Goal: Find specific page/section: Find specific page/section

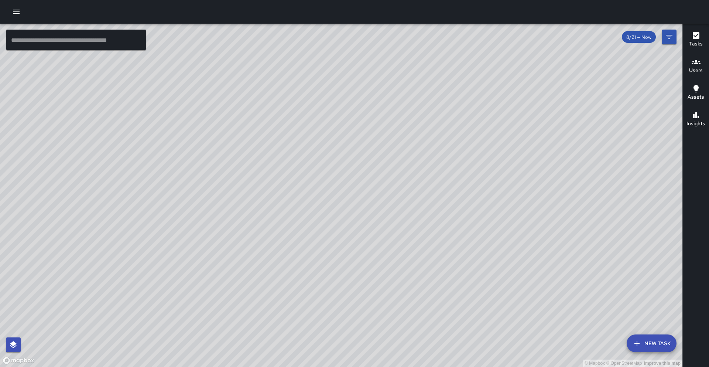
click at [615, 286] on div "© Mapbox © OpenStreetMap Improve this map" at bounding box center [341, 195] width 682 height 343
drag, startPoint x: 615, startPoint y: 286, endPoint x: 642, endPoint y: 261, distance: 37.4
click at [642, 261] on div "© Mapbox © OpenStreetMap Improve this map" at bounding box center [341, 195] width 682 height 343
drag, startPoint x: 642, startPoint y: 262, endPoint x: 583, endPoint y: 253, distance: 60.1
click at [583, 253] on div "© Mapbox © OpenStreetMap Improve this map" at bounding box center [341, 195] width 682 height 343
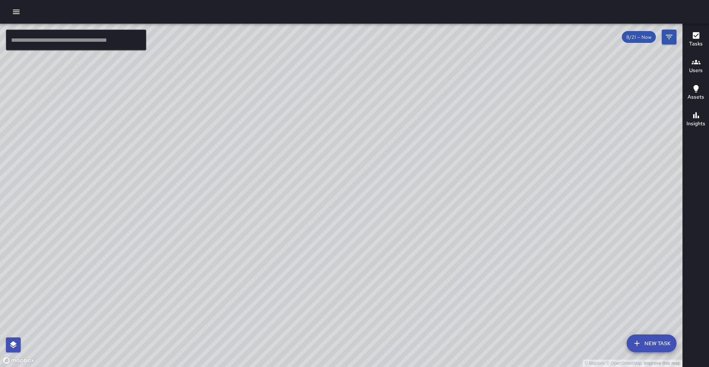
drag, startPoint x: 583, startPoint y: 253, endPoint x: 480, endPoint y: 210, distance: 111.2
click at [480, 210] on div "© Mapbox © OpenStreetMap Improve this map" at bounding box center [341, 195] width 682 height 343
drag, startPoint x: 529, startPoint y: 214, endPoint x: 491, endPoint y: 211, distance: 37.4
click at [491, 211] on div "© Mapbox © OpenStreetMap Improve this map" at bounding box center [341, 195] width 682 height 343
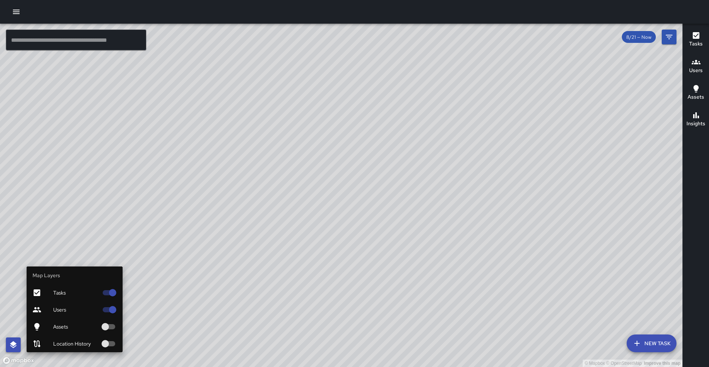
click at [10, 341] on icon "button" at bounding box center [13, 344] width 9 height 9
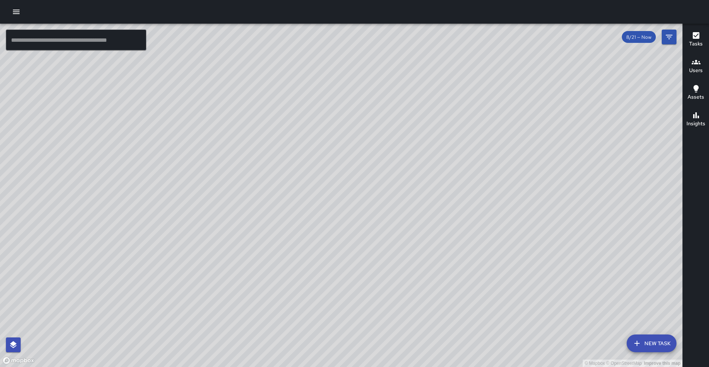
click at [116, 343] on div "© Mapbox © OpenStreetMap Improve this map" at bounding box center [341, 195] width 682 height 343
click at [240, 138] on div "© Mapbox © OpenStreetMap Improve this map" at bounding box center [341, 195] width 682 height 343
click at [240, 139] on div "© Mapbox © OpenStreetMap Improve this map" at bounding box center [341, 195] width 682 height 343
click at [240, 138] on div "© Mapbox © OpenStreetMap Improve this map" at bounding box center [341, 195] width 682 height 343
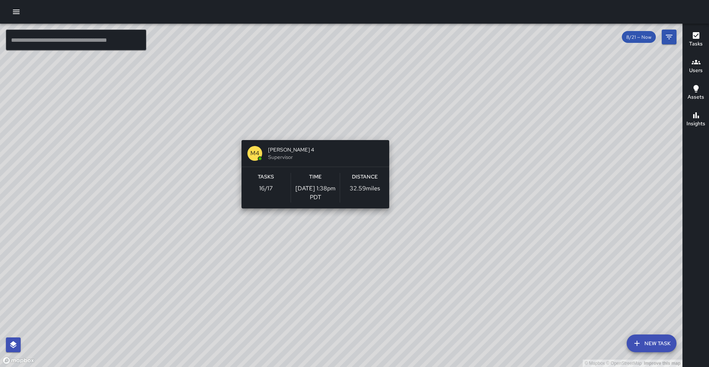
click at [312, 135] on div "© Mapbox © OpenStreetMap Improve this map M4 [PERSON_NAME] 4 Supervisor Tasks 1…" at bounding box center [341, 195] width 682 height 343
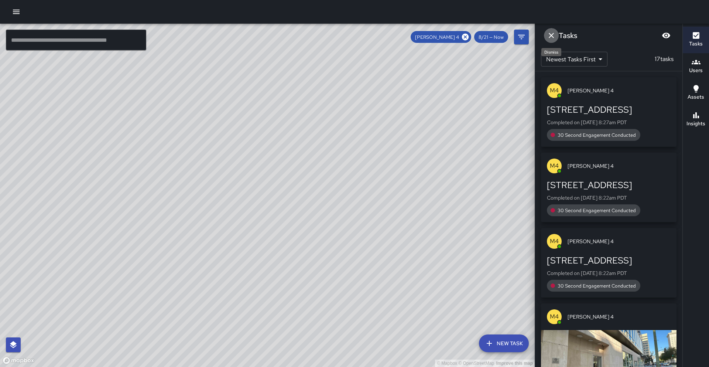
click at [553, 35] on icon "Dismiss" at bounding box center [551, 35] width 9 height 9
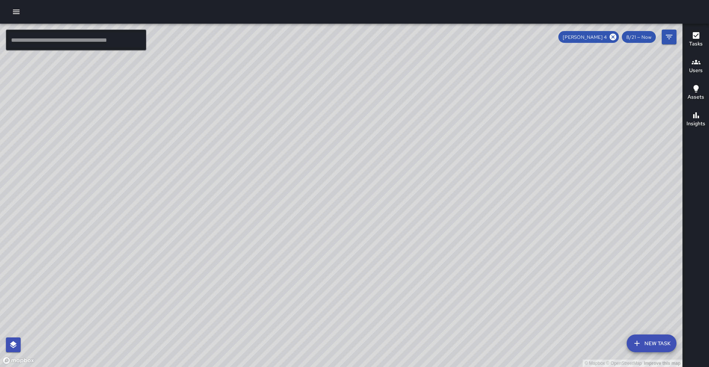
click at [282, 183] on div "© Mapbox © OpenStreetMap Improve this map" at bounding box center [341, 195] width 682 height 343
click at [613, 38] on icon at bounding box center [613, 37] width 7 height 7
drag, startPoint x: 307, startPoint y: 161, endPoint x: 411, endPoint y: 133, distance: 107.2
click at [411, 133] on div "© Mapbox © OpenStreetMap Improve this map" at bounding box center [341, 195] width 682 height 343
drag, startPoint x: 411, startPoint y: 134, endPoint x: 416, endPoint y: 127, distance: 9.2
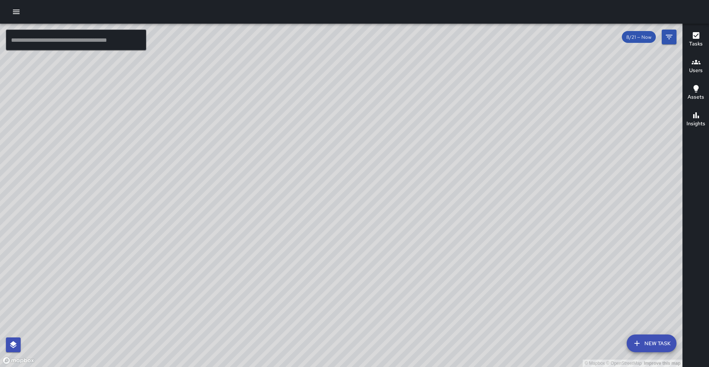
click at [416, 127] on div "© Mapbox © OpenStreetMap Improve this map" at bounding box center [341, 195] width 682 height 343
drag, startPoint x: 186, startPoint y: 24, endPoint x: 190, endPoint y: 11, distance: 13.3
click at [196, 0] on html "© Mapbox © OpenStreetMap Improve this map ​ New Task 8/21 — Now Map Layers Task…" at bounding box center [354, 183] width 709 height 367
drag, startPoint x: 188, startPoint y: 197, endPoint x: 0, endPoint y: 213, distance: 188.2
click at [0, 213] on div "© Mapbox © OpenStreetMap Improve this map" at bounding box center [341, 195] width 682 height 343
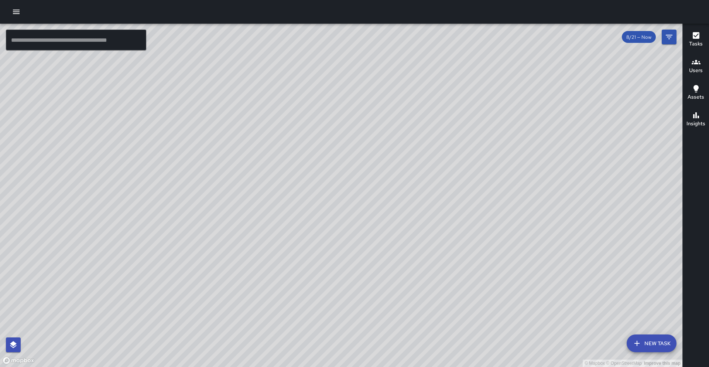
drag, startPoint x: 223, startPoint y: 184, endPoint x: 28, endPoint y: 248, distance: 205.4
click at [28, 248] on div "© Mapbox © OpenStreetMap Improve this map" at bounding box center [341, 195] width 682 height 343
drag, startPoint x: 417, startPoint y: 251, endPoint x: 402, endPoint y: 274, distance: 26.7
click at [402, 274] on div "© Mapbox © OpenStreetMap Improve this map" at bounding box center [341, 195] width 682 height 343
click at [298, 186] on div "© Mapbox © OpenStreetMap Improve this map" at bounding box center [341, 195] width 682 height 343
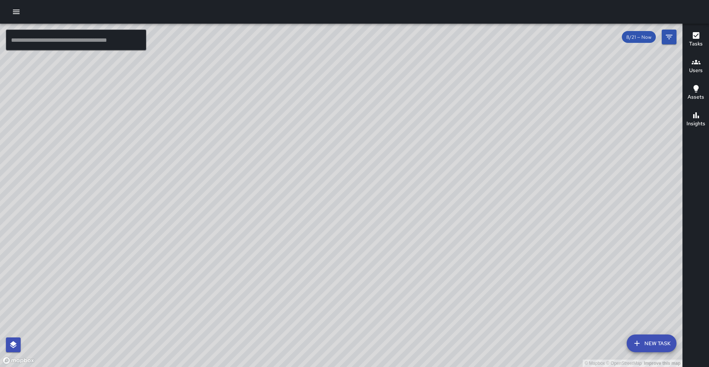
drag, startPoint x: 335, startPoint y: 190, endPoint x: 48, endPoint y: 314, distance: 312.6
click at [48, 314] on div "© Mapbox © OpenStreetMap Improve this map" at bounding box center [341, 195] width 682 height 343
click at [694, 63] on icon "button" at bounding box center [695, 62] width 9 height 9
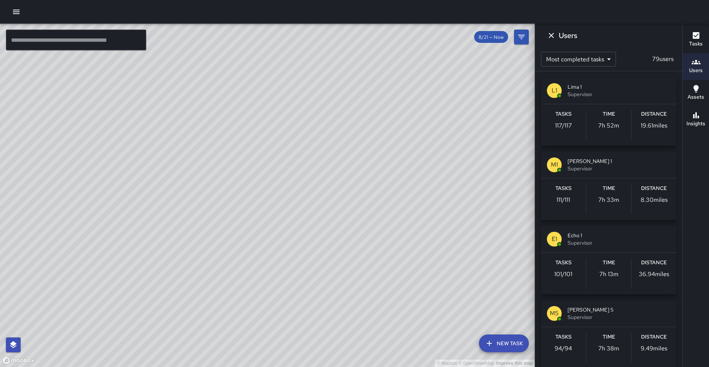
click at [588, 166] on span "Supervisor" at bounding box center [618, 168] width 103 height 7
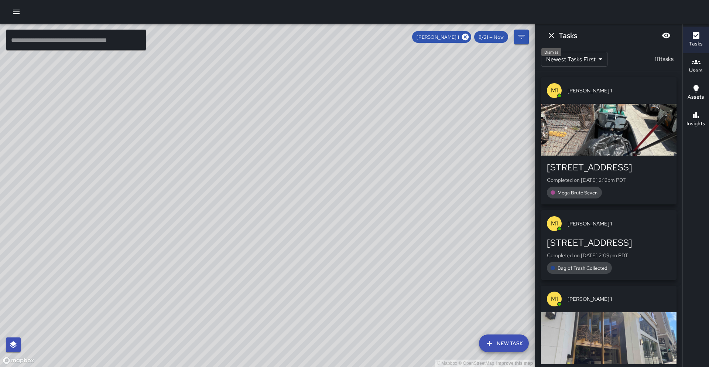
click at [552, 37] on icon "Dismiss" at bounding box center [551, 35] width 5 height 5
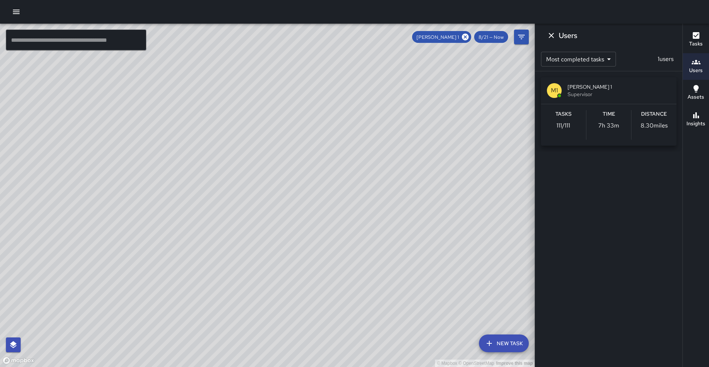
click at [466, 38] on icon at bounding box center [465, 37] width 7 height 7
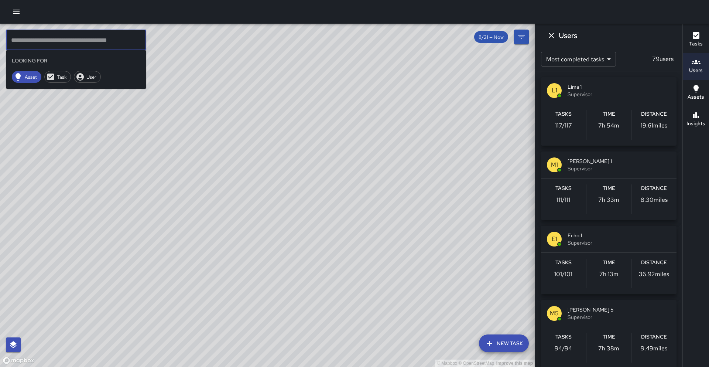
click at [78, 42] on input "text" at bounding box center [76, 40] width 140 height 21
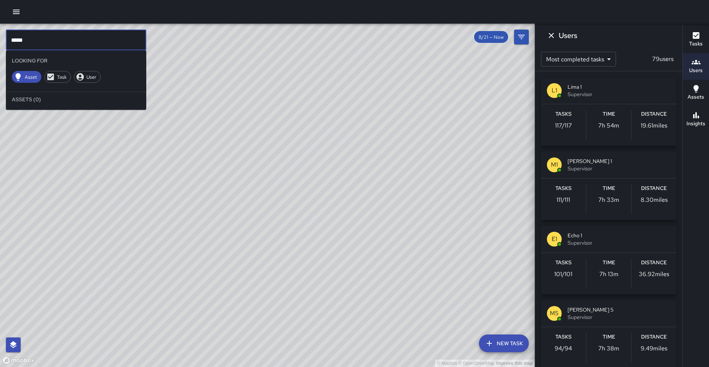
click at [24, 40] on input "*****" at bounding box center [76, 40] width 140 height 21
click at [553, 37] on icon "Dismiss" at bounding box center [551, 35] width 5 height 5
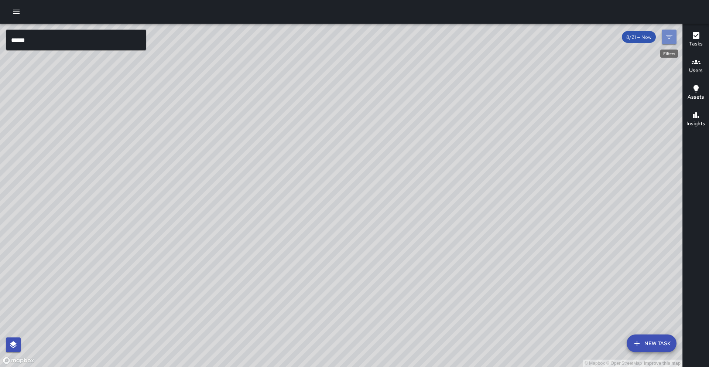
click at [669, 39] on icon "Filters" at bounding box center [669, 36] width 9 height 9
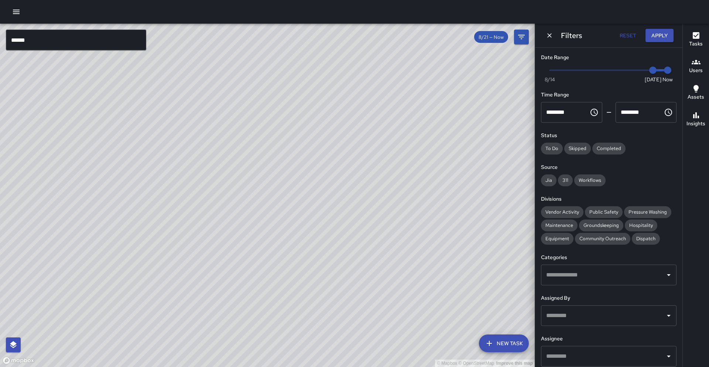
click at [0, 45] on div "© Mapbox © OpenStreetMap Improve this map" at bounding box center [267, 195] width 535 height 343
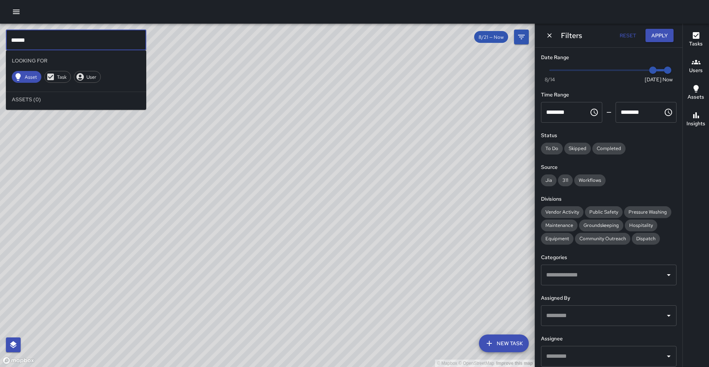
click at [34, 40] on input "******" at bounding box center [76, 40] width 140 height 21
click at [658, 37] on button "Apply" at bounding box center [659, 36] width 28 height 14
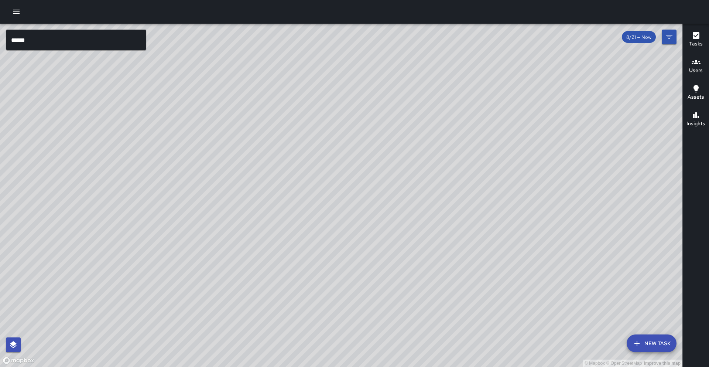
click at [697, 63] on icon "button" at bounding box center [695, 62] width 9 height 4
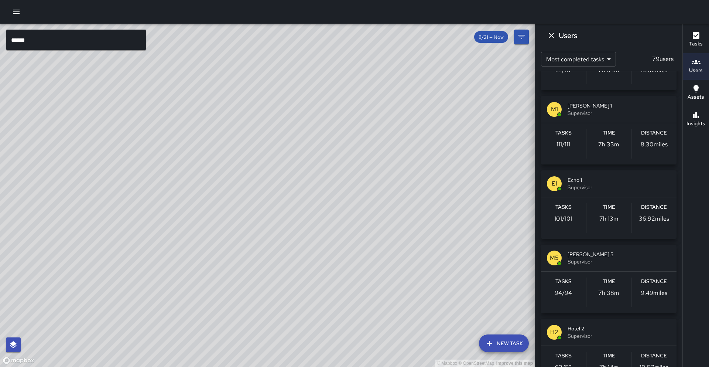
scroll to position [83, 0]
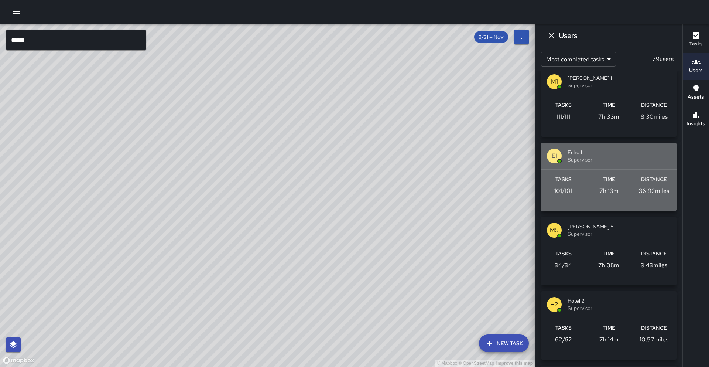
click at [631, 187] on div "Distance 36.92 miles" at bounding box center [653, 190] width 45 height 30
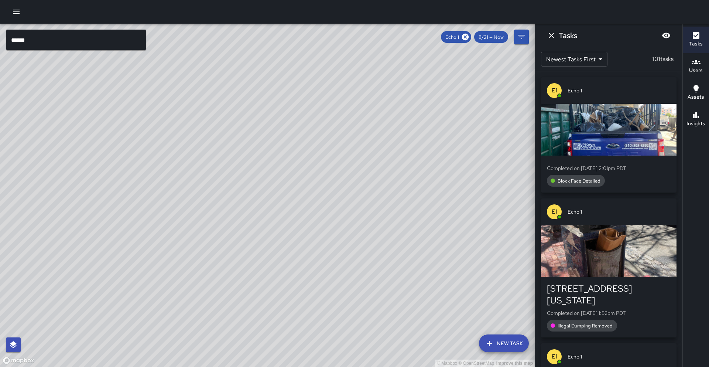
scroll to position [0, 0]
click at [552, 36] on icon "Dismiss" at bounding box center [551, 35] width 5 height 5
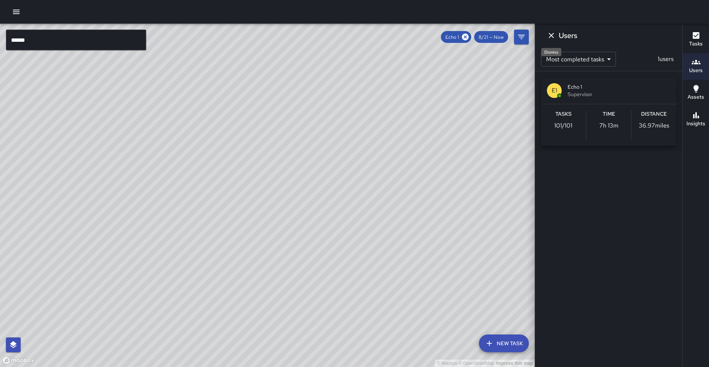
click at [552, 36] on icon "Dismiss" at bounding box center [551, 35] width 5 height 5
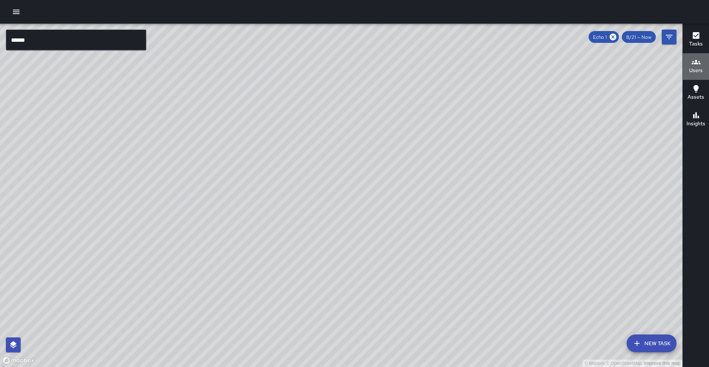
click at [697, 66] on h6 "Users" at bounding box center [696, 70] width 14 height 8
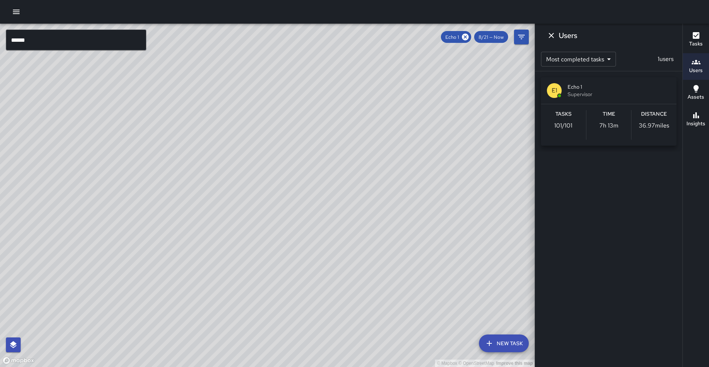
drag, startPoint x: 587, startPoint y: 88, endPoint x: 193, endPoint y: 173, distance: 403.7
click at [587, 88] on span "Echo 1" at bounding box center [618, 86] width 103 height 7
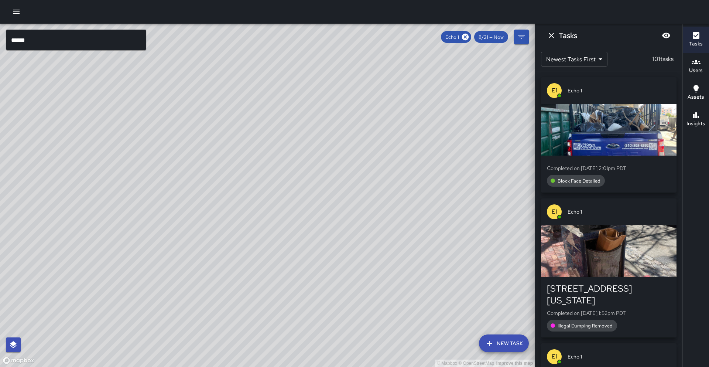
click at [464, 35] on icon at bounding box center [465, 37] width 8 height 8
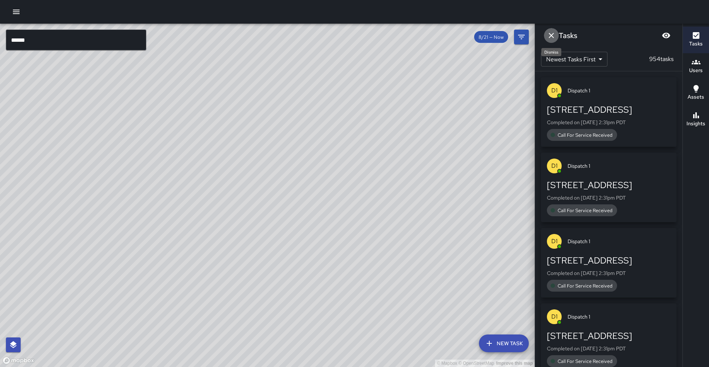
click at [550, 34] on icon "Dismiss" at bounding box center [551, 35] width 9 height 9
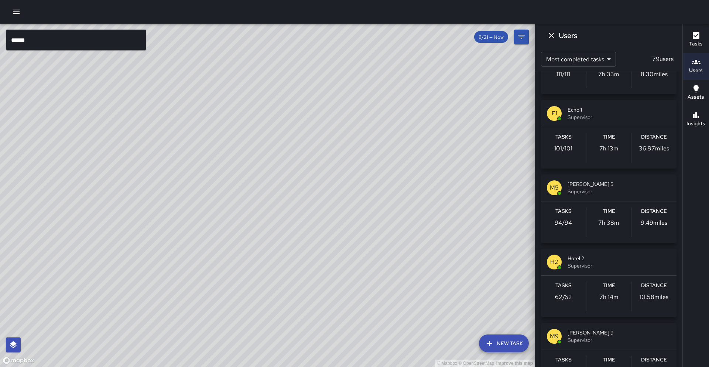
scroll to position [127, 0]
click at [593, 188] on span "Supervisor" at bounding box center [618, 189] width 103 height 7
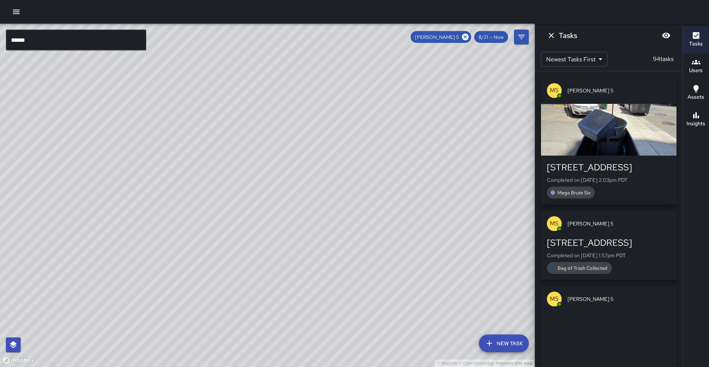
scroll to position [0, 0]
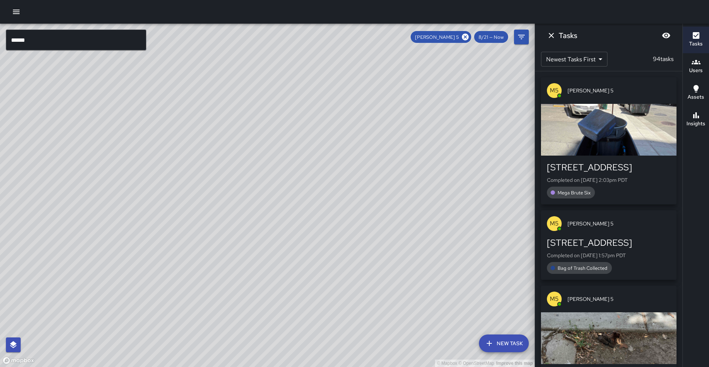
drag, startPoint x: 223, startPoint y: 129, endPoint x: 173, endPoint y: 328, distance: 205.2
click at [173, 328] on div "© Mapbox © OpenStreetMap Improve this map" at bounding box center [267, 195] width 535 height 343
click at [151, 292] on div "© Mapbox © OpenStreetMap Improve this map" at bounding box center [267, 195] width 535 height 343
click at [467, 36] on icon at bounding box center [465, 37] width 8 height 8
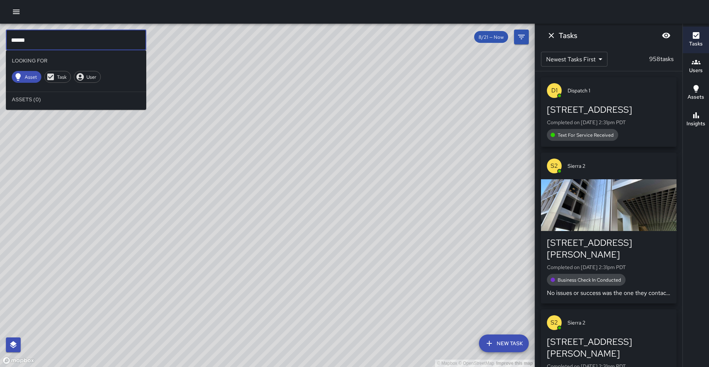
click at [54, 41] on input "******" at bounding box center [76, 40] width 140 height 21
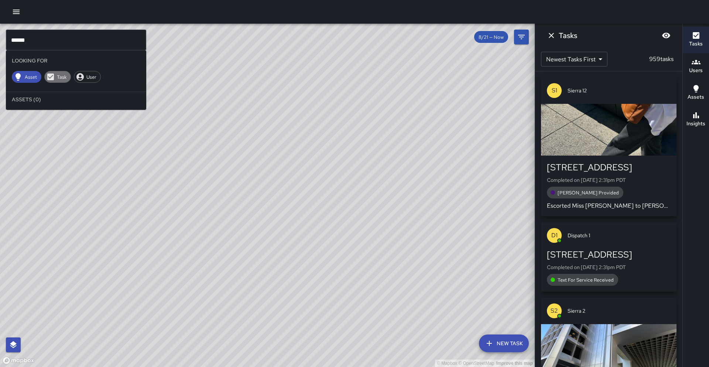
click at [59, 78] on span "Task" at bounding box center [62, 77] width 18 height 6
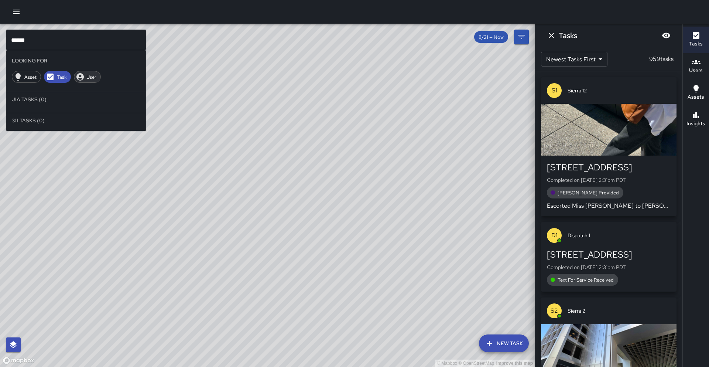
click at [97, 79] on span "User" at bounding box center [91, 77] width 18 height 6
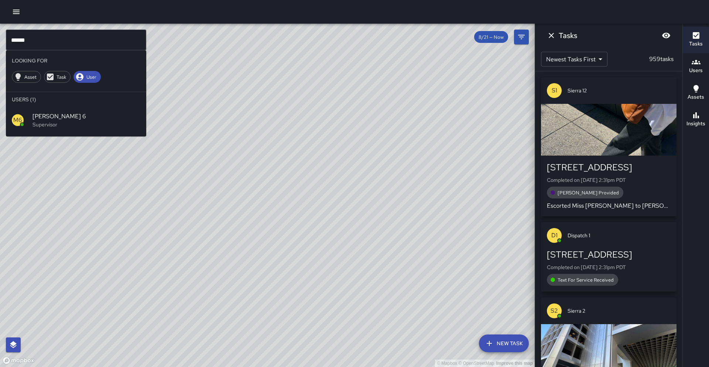
click at [56, 117] on span "[PERSON_NAME] 6" at bounding box center [86, 116] width 108 height 9
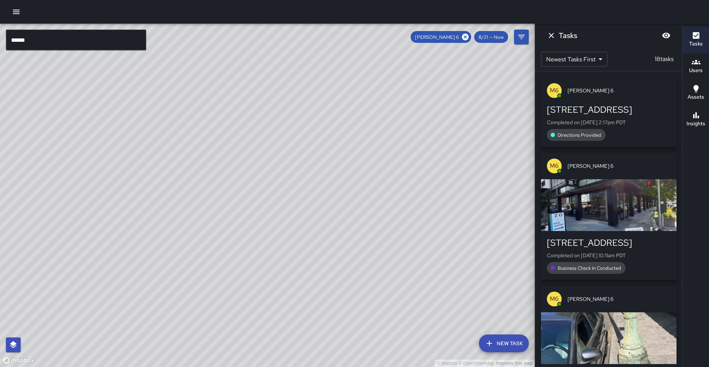
click at [127, 207] on div "© Mapbox © OpenStreetMap Improve this map" at bounding box center [267, 195] width 535 height 343
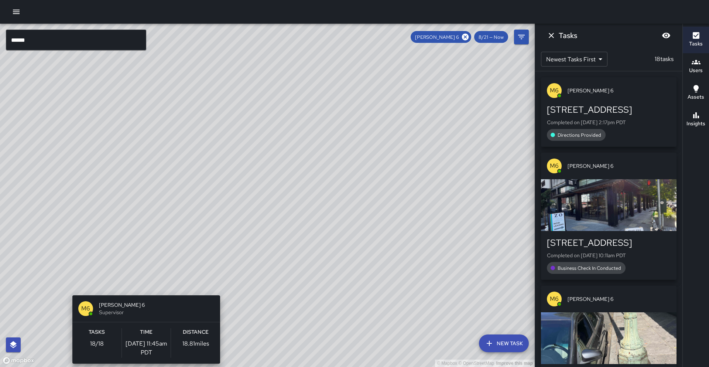
click at [143, 291] on div "© Mapbox © OpenStreetMap Improve this map M6 [PERSON_NAME] 6 Supervisor Tasks 1…" at bounding box center [267, 195] width 535 height 343
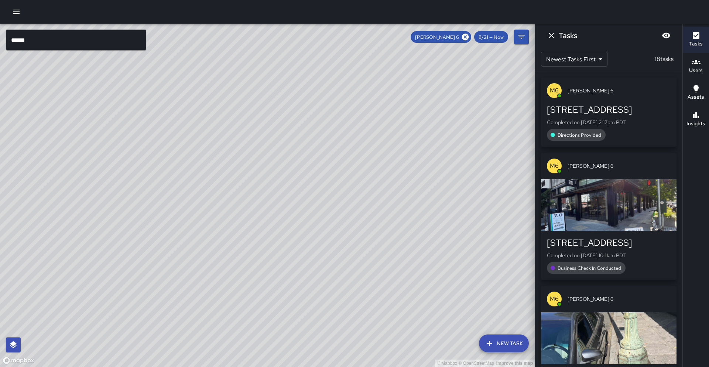
click at [143, 291] on div "© Mapbox © OpenStreetMap Improve this map" at bounding box center [267, 195] width 535 height 343
drag, startPoint x: 172, startPoint y: 303, endPoint x: 362, endPoint y: 148, distance: 245.1
click at [362, 148] on div "© Mapbox © OpenStreetMap Improve this map" at bounding box center [267, 195] width 535 height 343
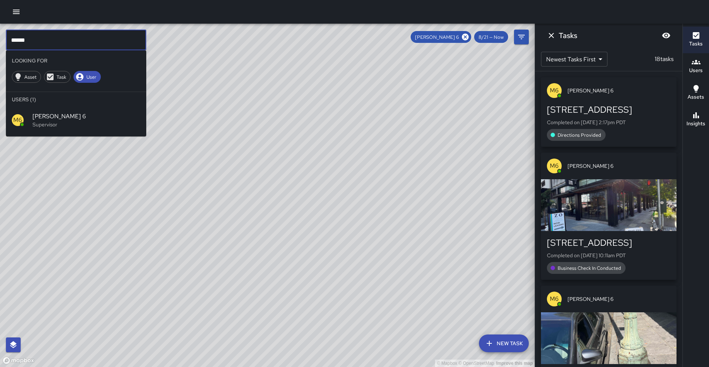
click at [39, 39] on input "******" at bounding box center [76, 40] width 140 height 21
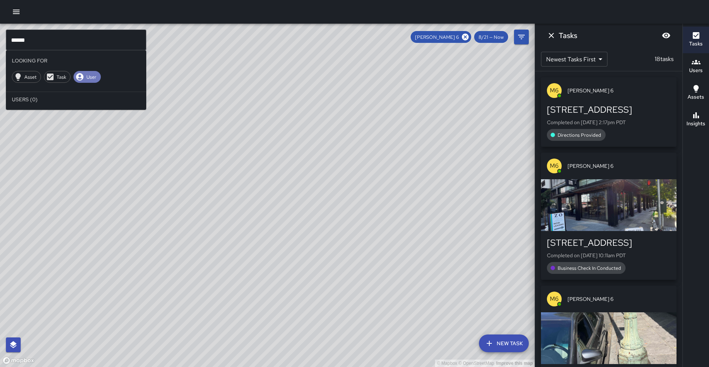
click at [84, 82] on div "User" at bounding box center [86, 77] width 27 height 12
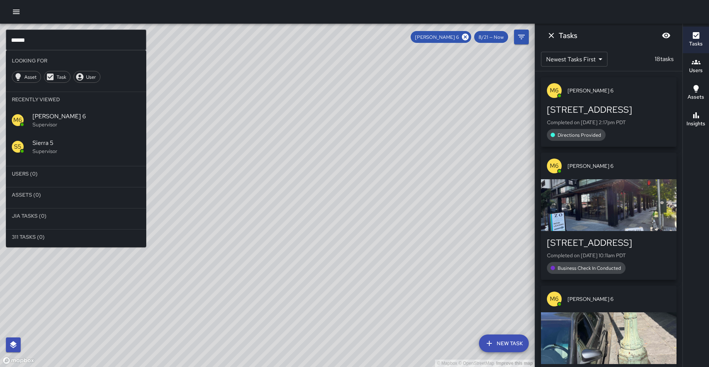
click at [467, 39] on icon at bounding box center [465, 37] width 7 height 7
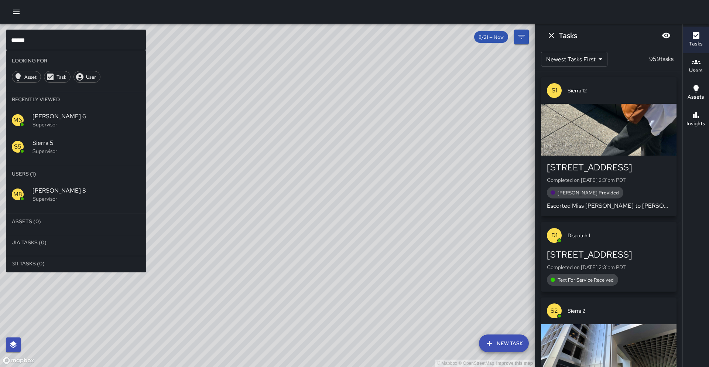
click at [31, 195] on div "M8" at bounding box center [22, 194] width 21 height 12
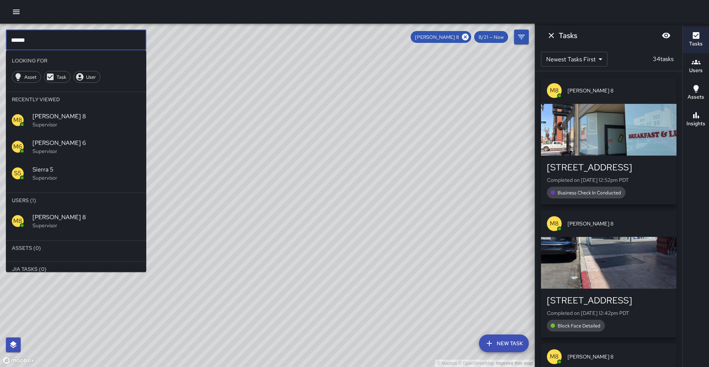
click at [47, 40] on input "******" at bounding box center [76, 40] width 140 height 21
drag, startPoint x: 473, startPoint y: 42, endPoint x: 468, endPoint y: 38, distance: 6.6
click at [468, 38] on div "[PERSON_NAME] 8 8/21 — Now" at bounding box center [459, 37] width 97 height 12
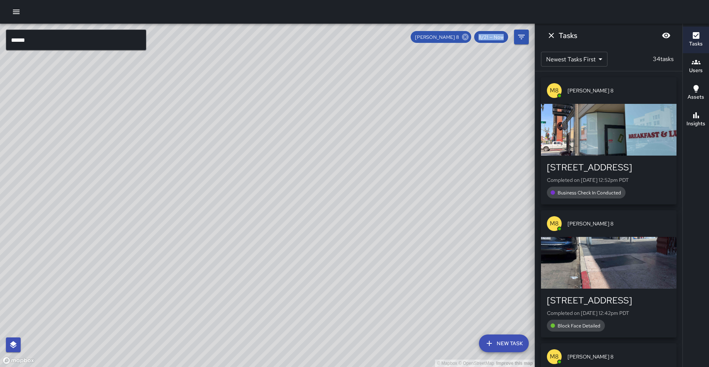
click at [466, 36] on icon at bounding box center [465, 37] width 8 height 8
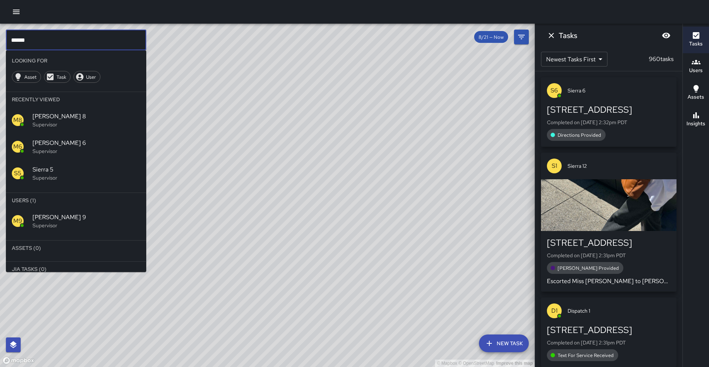
click at [47, 45] on input "******" at bounding box center [76, 40] width 140 height 21
drag, startPoint x: 54, startPoint y: 231, endPoint x: 51, endPoint y: 228, distance: 5.0
click at [54, 231] on div "M9 [PERSON_NAME] 9 Supervisor" at bounding box center [76, 220] width 140 height 27
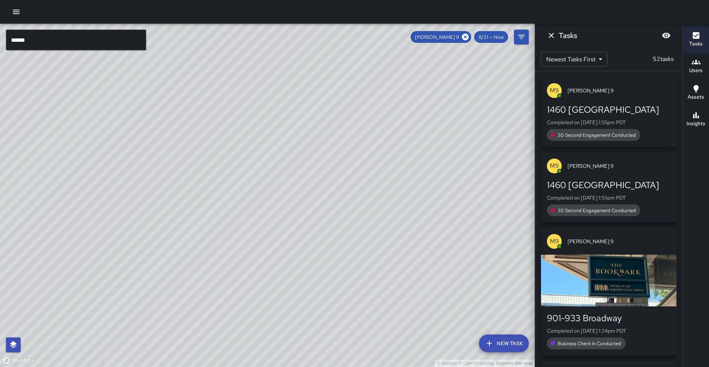
click at [50, 227] on div "© Mapbox © OpenStreetMap Improve this map" at bounding box center [267, 195] width 535 height 343
click at [245, 277] on div "© Mapbox © OpenStreetMap Improve this map" at bounding box center [267, 195] width 535 height 343
click at [251, 302] on div "© Mapbox © OpenStreetMap Improve this map" at bounding box center [267, 195] width 535 height 343
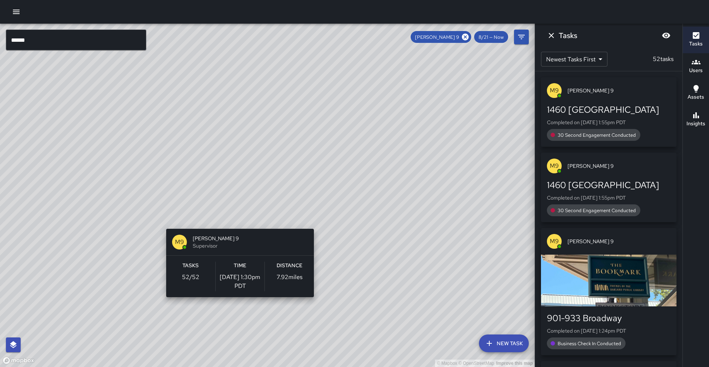
drag, startPoint x: 246, startPoint y: 309, endPoint x: 237, endPoint y: 218, distance: 91.2
click at [237, 218] on div "© Mapbox © OpenStreetMap Improve this map M9 [PERSON_NAME] 9 Supervisor Tasks 5…" at bounding box center [267, 195] width 535 height 343
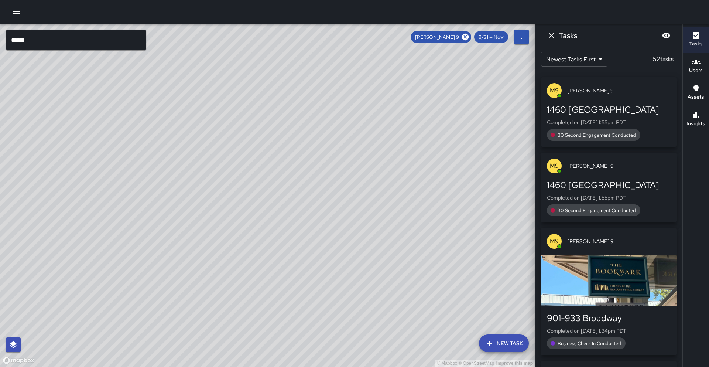
drag, startPoint x: 127, startPoint y: 174, endPoint x: 238, endPoint y: 100, distance: 132.6
click at [238, 100] on div "© Mapbox © OpenStreetMap Improve this map" at bounding box center [267, 195] width 535 height 343
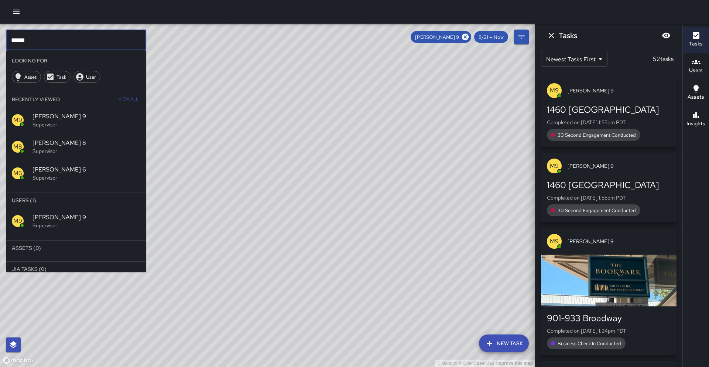
click at [21, 38] on input "******" at bounding box center [76, 40] width 140 height 21
click at [32, 38] on input "******" at bounding box center [76, 40] width 140 height 21
type input "*"
click at [465, 35] on icon at bounding box center [465, 37] width 7 height 7
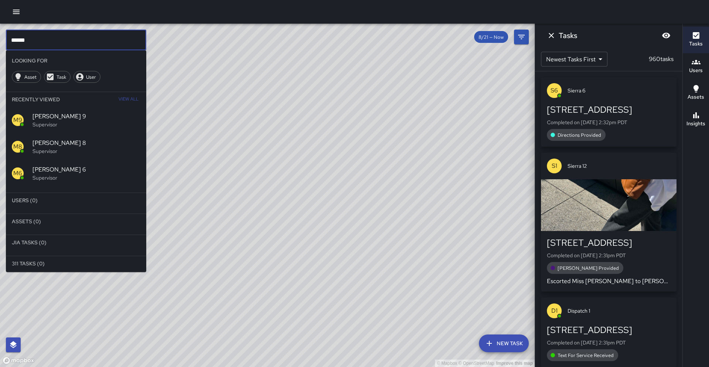
drag, startPoint x: 25, startPoint y: 40, endPoint x: 30, endPoint y: 49, distance: 10.4
click at [25, 40] on input "******" at bounding box center [76, 40] width 140 height 21
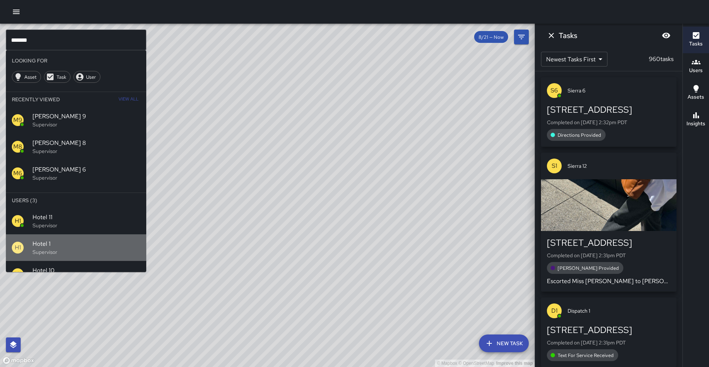
click at [69, 246] on span "Hotel 1" at bounding box center [86, 243] width 108 height 9
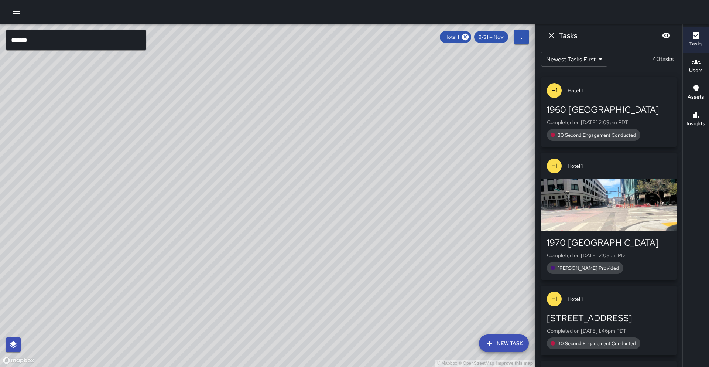
click at [183, 214] on div "© Mapbox © OpenStreetMap Improve this map" at bounding box center [267, 195] width 535 height 343
click at [230, 204] on div "© Mapbox © OpenStreetMap Improve this map" at bounding box center [267, 195] width 535 height 343
drag, startPoint x: 247, startPoint y: 177, endPoint x: 179, endPoint y: 307, distance: 146.3
click at [178, 310] on div "© Mapbox © OpenStreetMap Improve this map" at bounding box center [267, 195] width 535 height 343
click at [187, 303] on div "© Mapbox © OpenStreetMap Improve this map" at bounding box center [267, 195] width 535 height 343
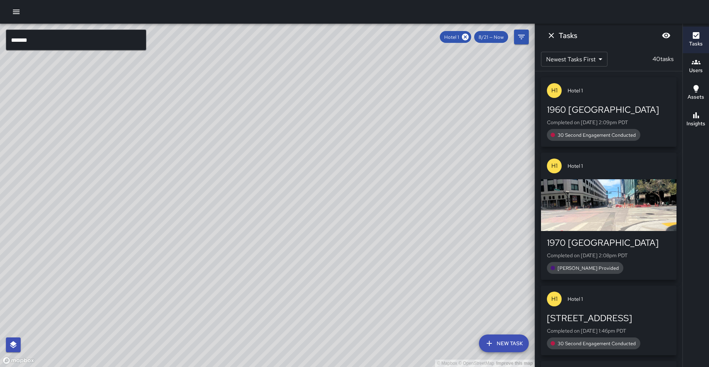
click at [38, 42] on input "*******" at bounding box center [76, 40] width 140 height 21
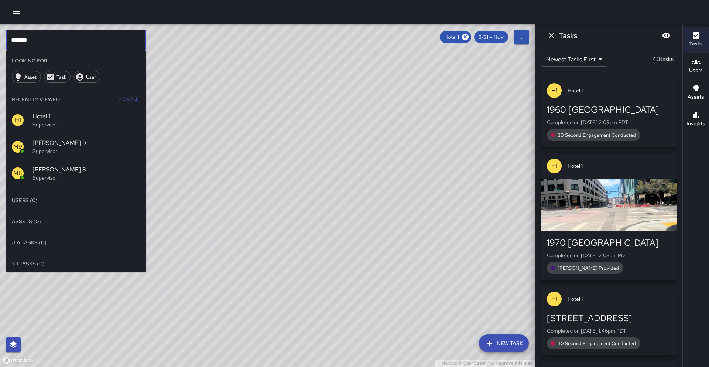
click at [464, 37] on icon at bounding box center [465, 37] width 7 height 7
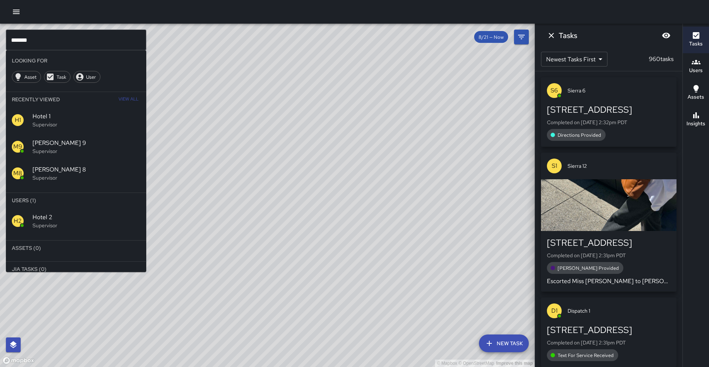
click at [49, 222] on p "Supervisor" at bounding box center [86, 225] width 108 height 7
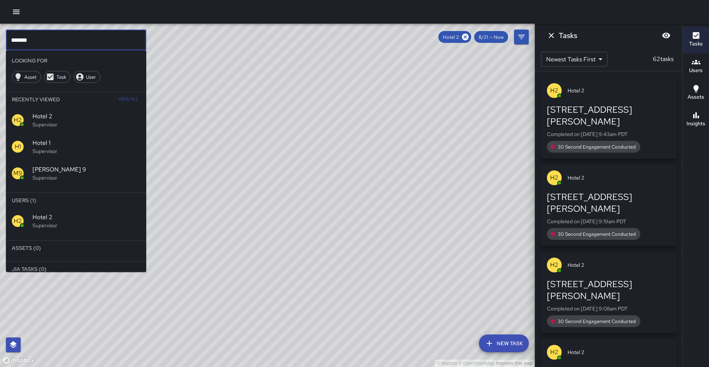
click at [42, 44] on input "*******" at bounding box center [76, 40] width 140 height 21
type input "*******"
click at [464, 38] on icon at bounding box center [465, 37] width 8 height 8
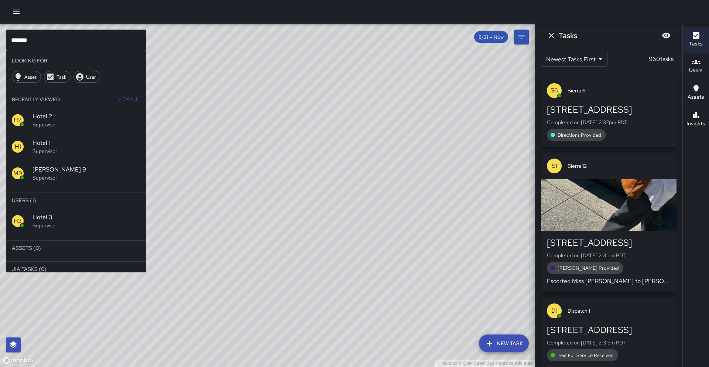
click at [60, 225] on p "Supervisor" at bounding box center [86, 225] width 108 height 7
click at [60, 225] on div "© Mapbox © OpenStreetMap Improve this map" at bounding box center [267, 195] width 535 height 343
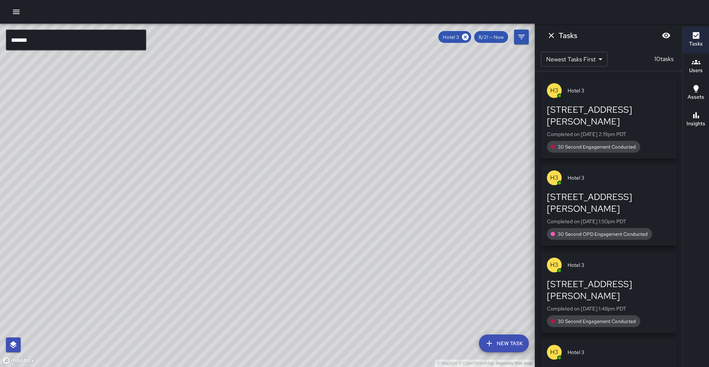
drag, startPoint x: 202, startPoint y: 105, endPoint x: 145, endPoint y: 229, distance: 136.3
click at [145, 229] on div "© Mapbox © OpenStreetMap Improve this map" at bounding box center [267, 195] width 535 height 343
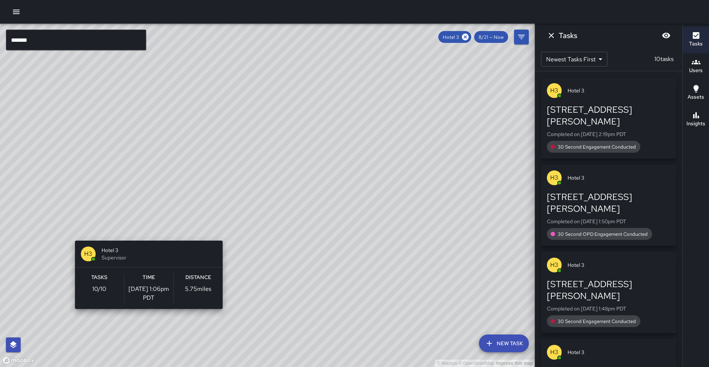
drag, startPoint x: 128, startPoint y: 209, endPoint x: 146, endPoint y: 236, distance: 32.3
click at [146, 236] on div "© Mapbox © OpenStreetMap Improve this map H3 Hotel 3 Supervisor Tasks 10 / 10 T…" at bounding box center [267, 195] width 535 height 343
